Goal: Information Seeking & Learning: Learn about a topic

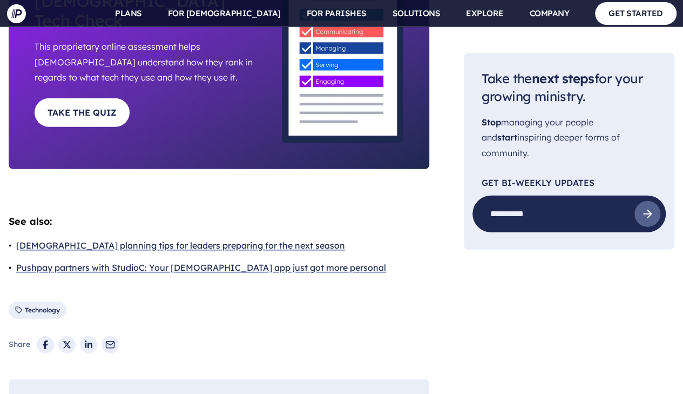
scroll to position [3566, 0]
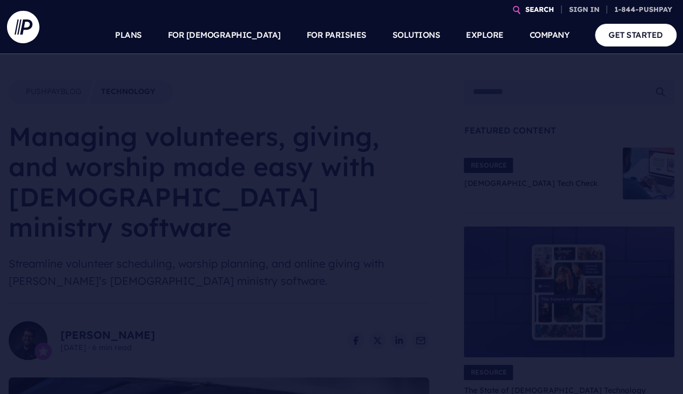
click at [525, 9] on link "SEARCH" at bounding box center [539, 9] width 37 height 19
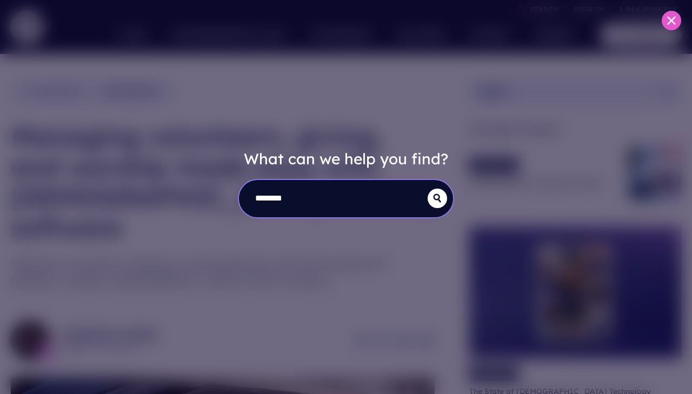
type input "********"
click at [427, 189] on button "submit" at bounding box center [436, 198] width 19 height 19
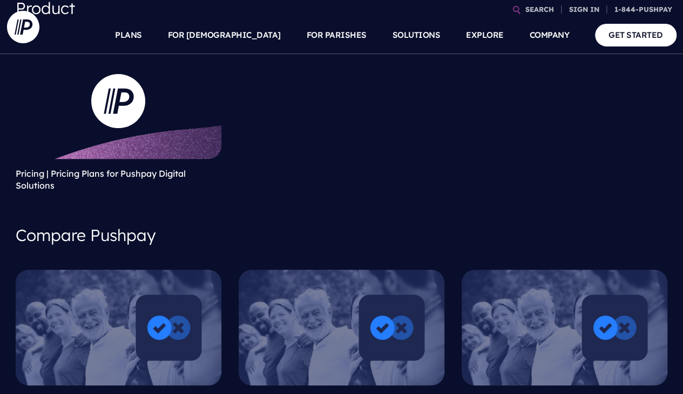
scroll to position [162, 0]
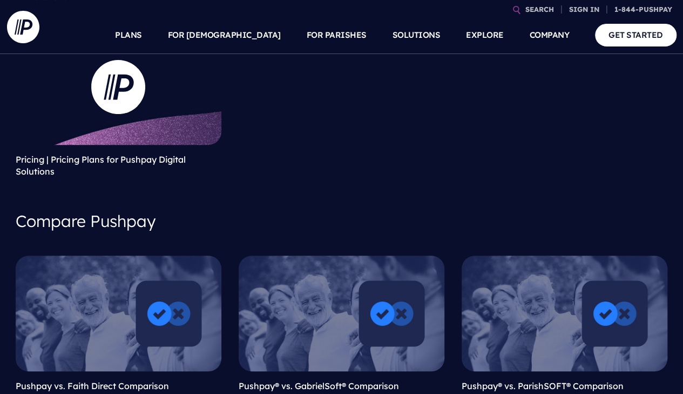
click at [164, 128] on link at bounding box center [119, 87] width 206 height 116
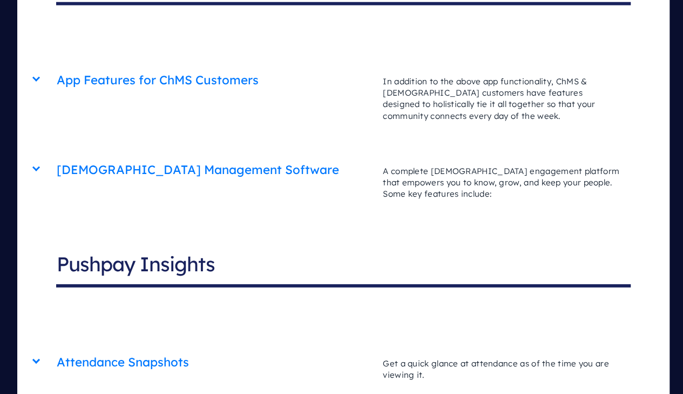
scroll to position [3674, 0]
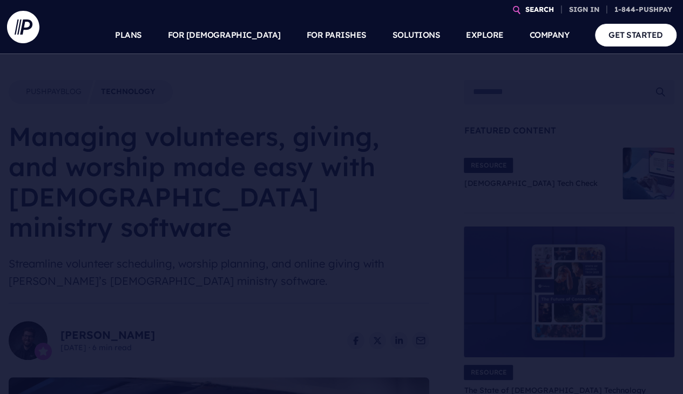
click at [528, 5] on link "SEARCH" at bounding box center [539, 9] width 37 height 19
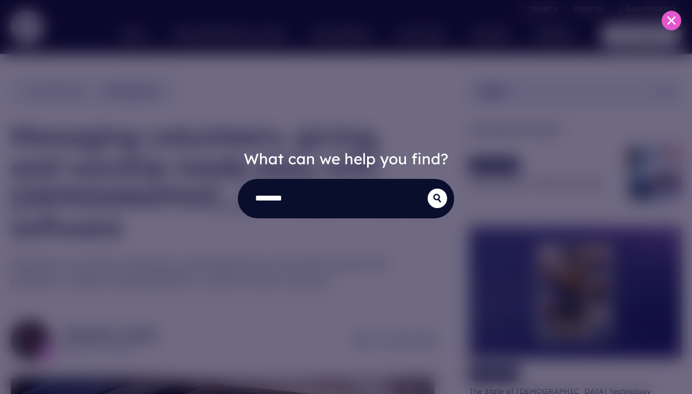
type input "********"
click at [427, 189] on button "submit" at bounding box center [436, 198] width 19 height 19
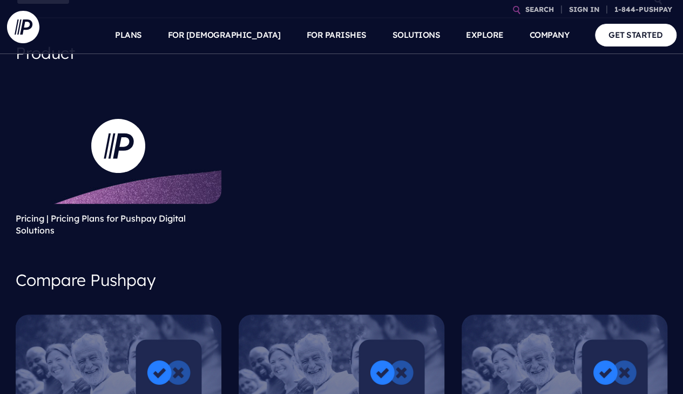
scroll to position [108, 0]
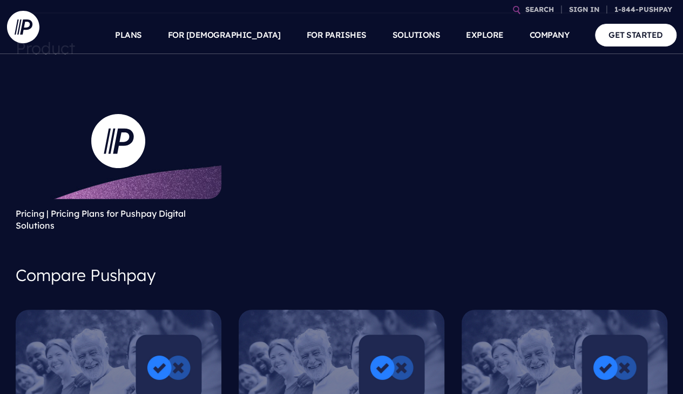
click at [111, 194] on link at bounding box center [119, 141] width 206 height 116
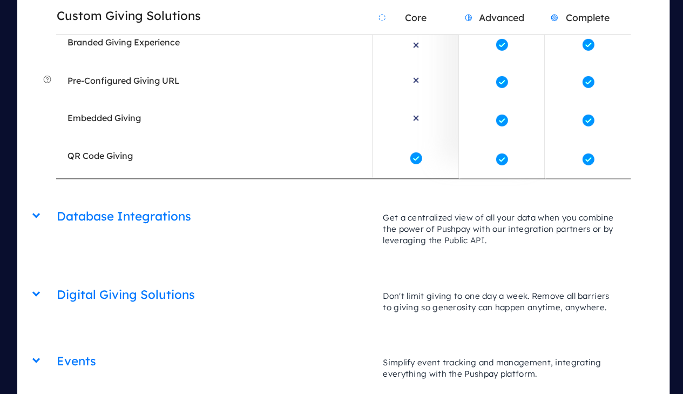
scroll to position [2323, 0]
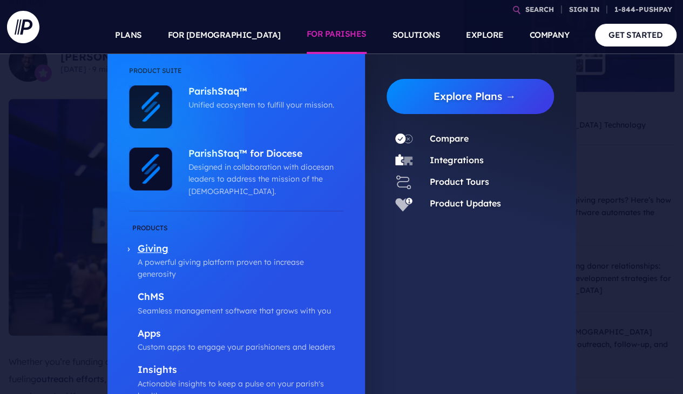
scroll to position [540, 0]
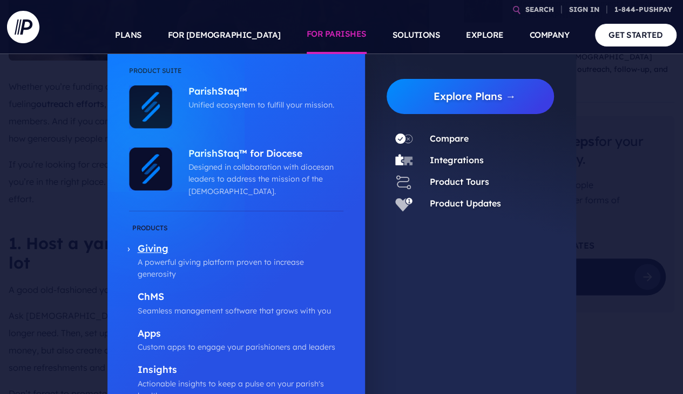
click at [152, 245] on p "Giving" at bounding box center [241, 250] width 206 height 14
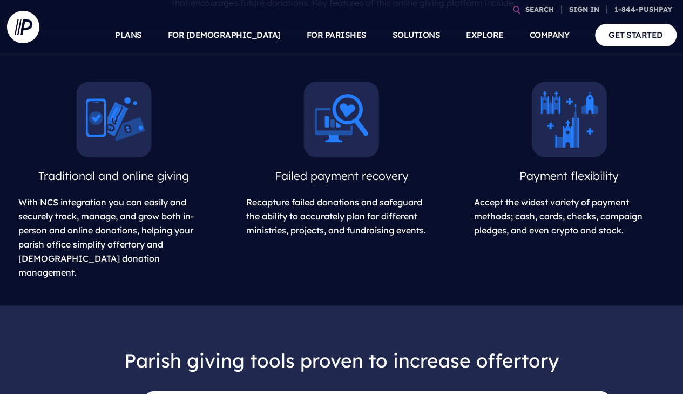
scroll to position [479, 0]
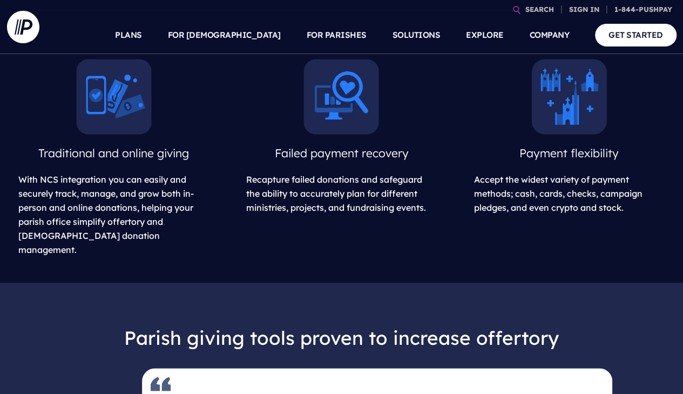
click at [317, 283] on div "Traditional and online giving With NCS integration you can easily and securely …" at bounding box center [341, 156] width 683 height 254
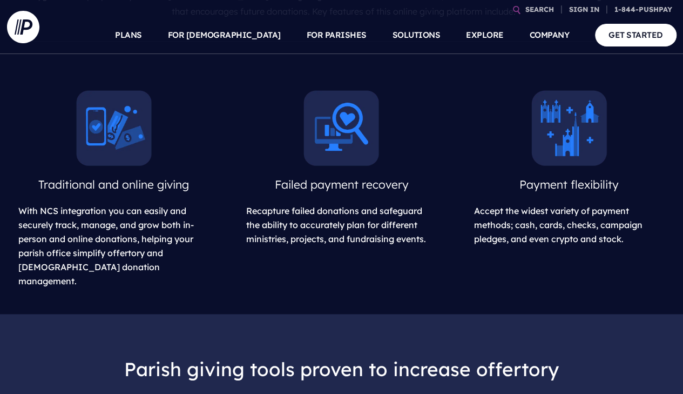
scroll to position [425, 0]
